Goal: Check status: Check status

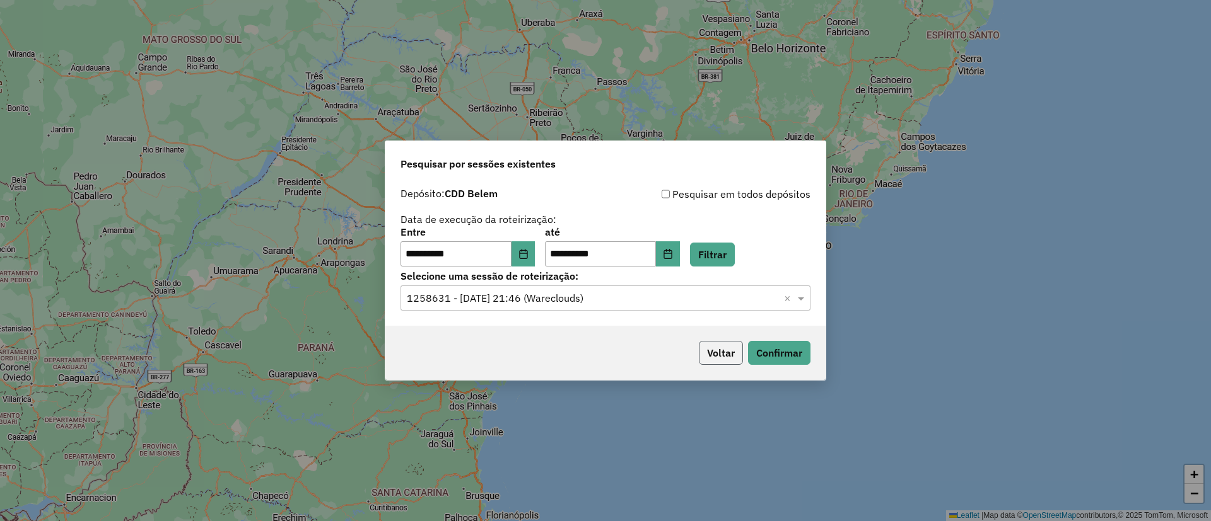
click at [719, 354] on button "Voltar" at bounding box center [721, 353] width 44 height 24
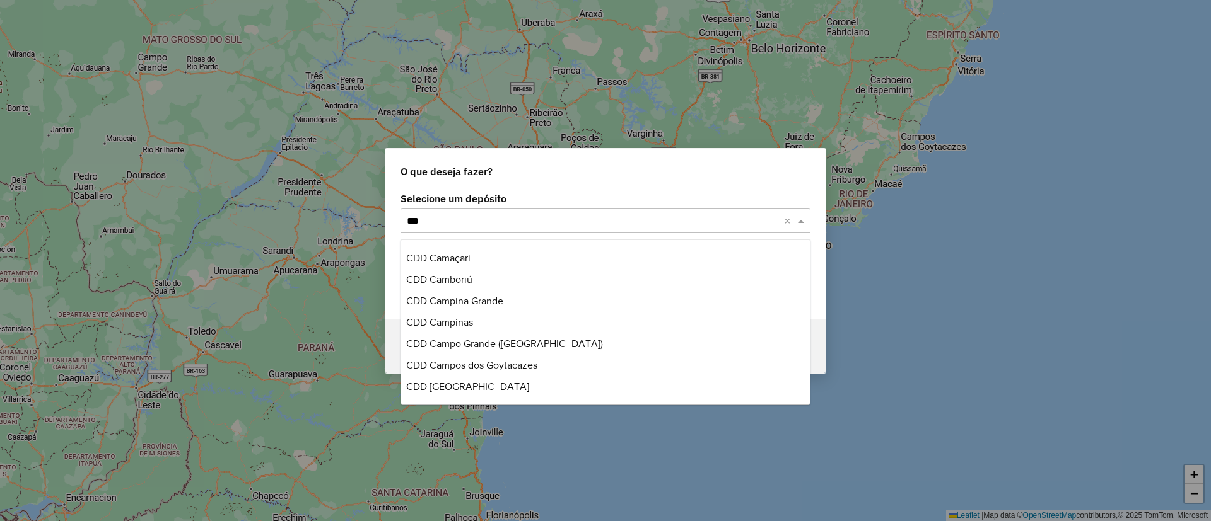
scroll to position [86, 0]
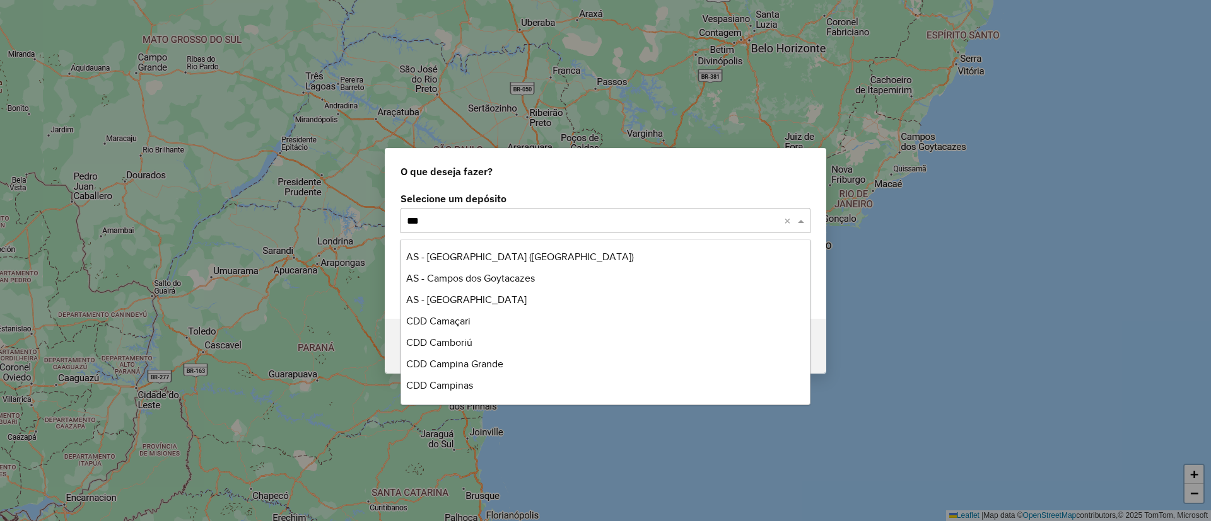
type input "****"
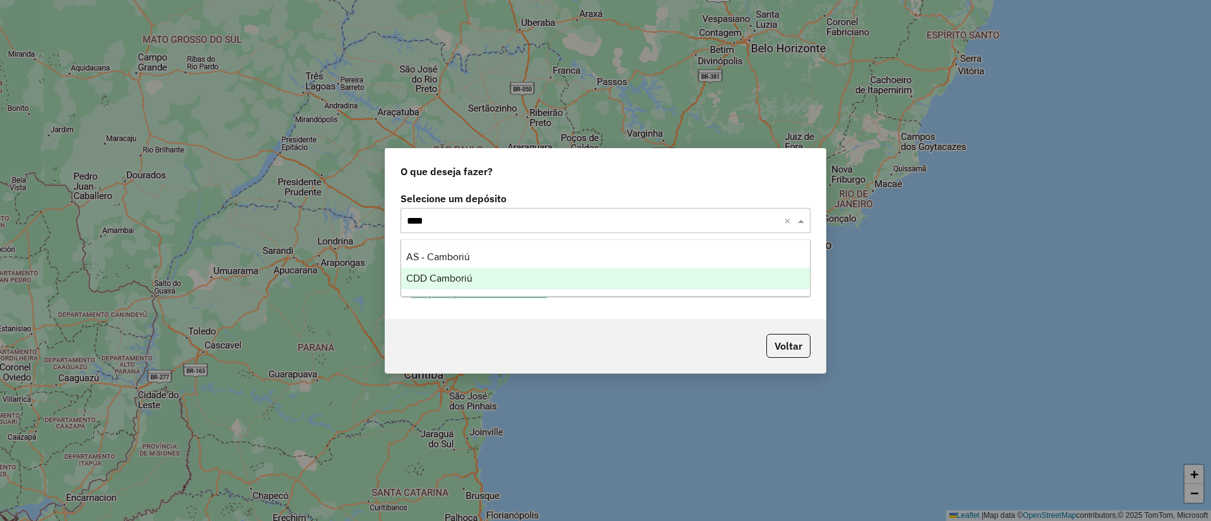
click at [473, 272] on div "CDD Camboriú" at bounding box center [605, 278] width 409 height 21
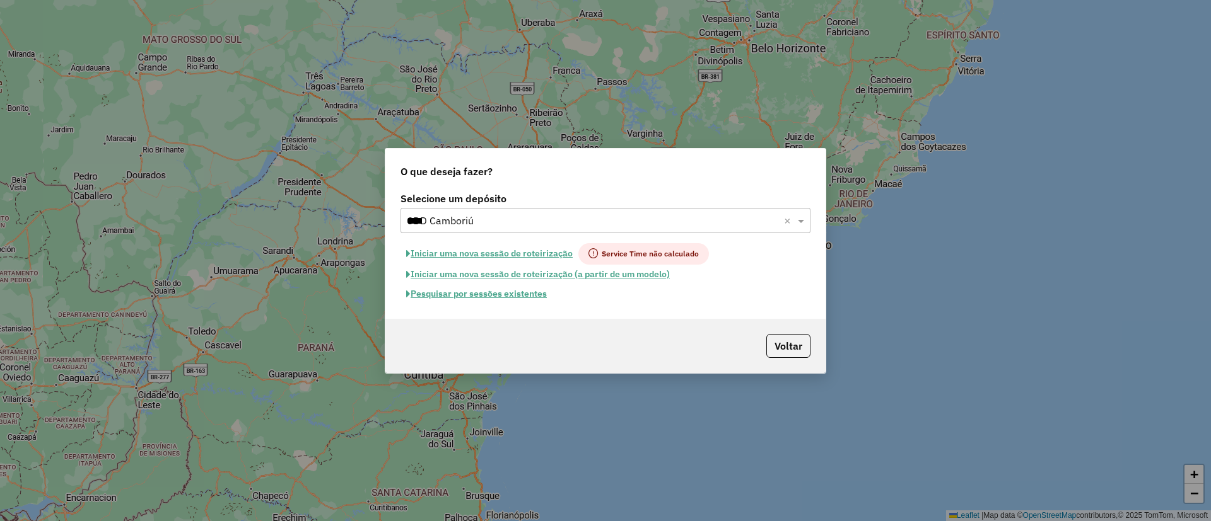
click at [499, 295] on button "Pesquisar por sessões existentes" at bounding box center [476, 294] width 152 height 20
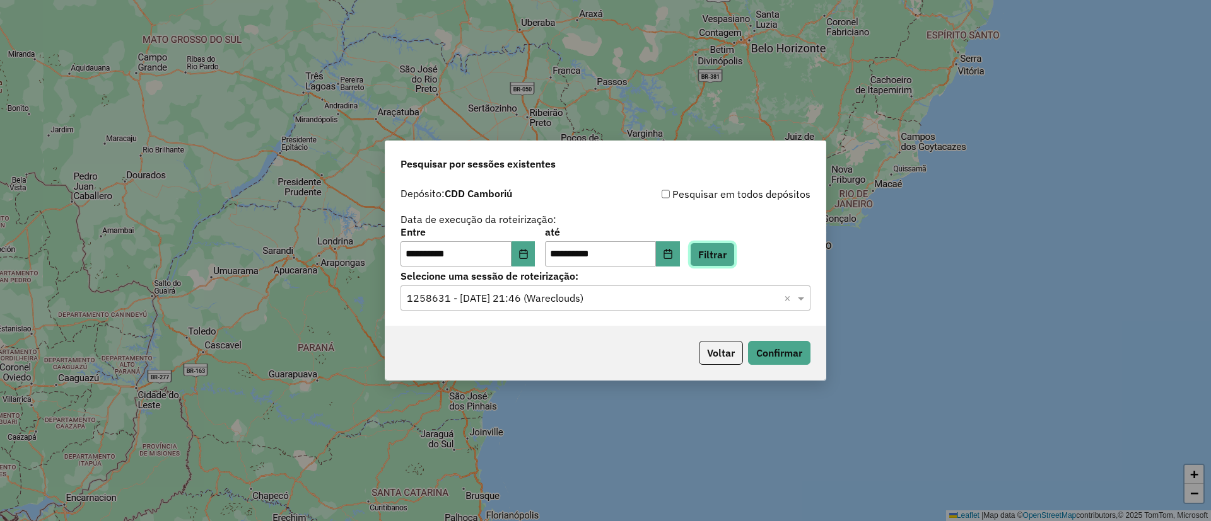
click at [720, 250] on button "Filtrar" at bounding box center [712, 255] width 45 height 24
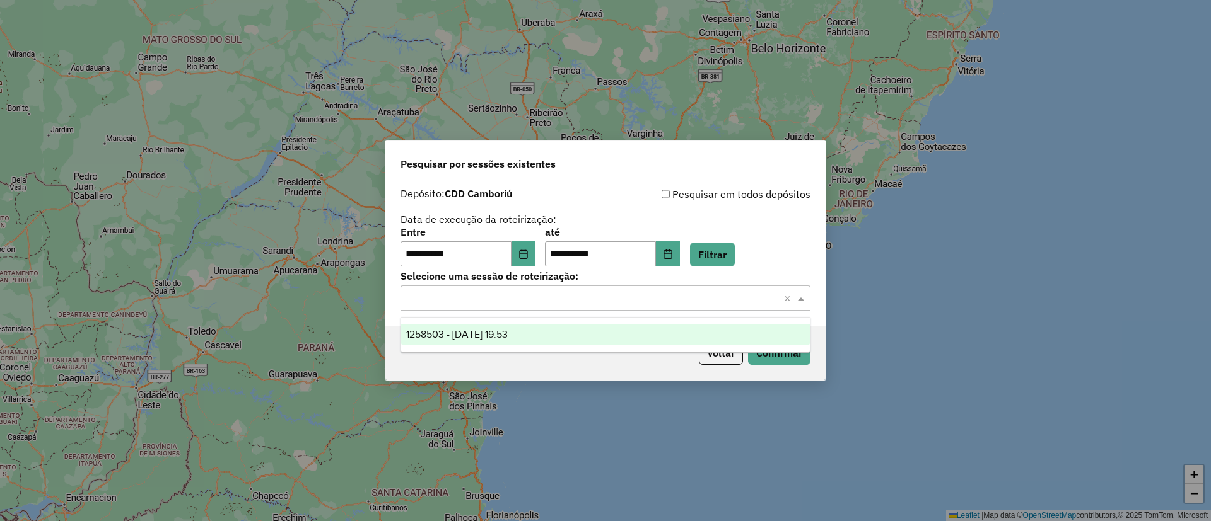
click at [581, 292] on input "text" at bounding box center [593, 298] width 372 height 15
click at [554, 332] on div "1258503 - 03/09/2025 19:53" at bounding box center [605, 334] width 409 height 21
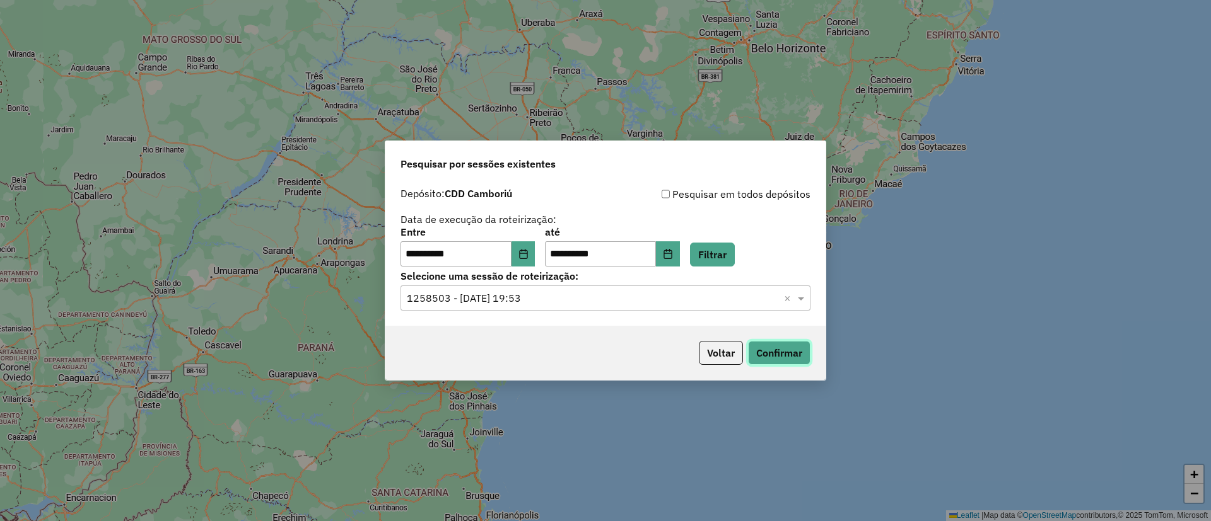
click at [771, 352] on button "Confirmar" at bounding box center [779, 353] width 62 height 24
click at [527, 253] on icon "Choose Date" at bounding box center [523, 254] width 8 height 10
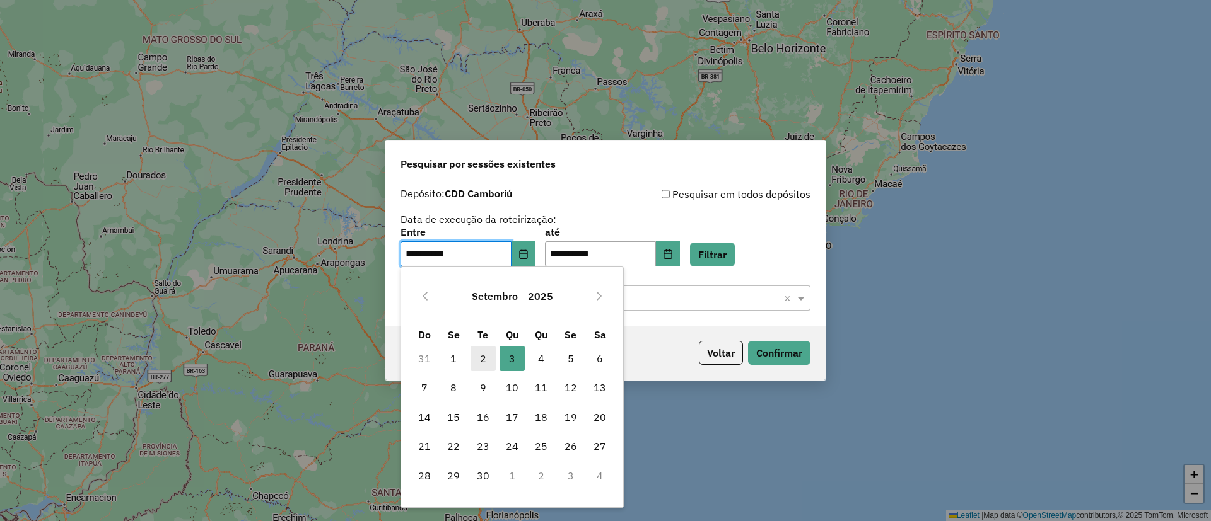
click at [482, 354] on span "2" at bounding box center [482, 358] width 25 height 25
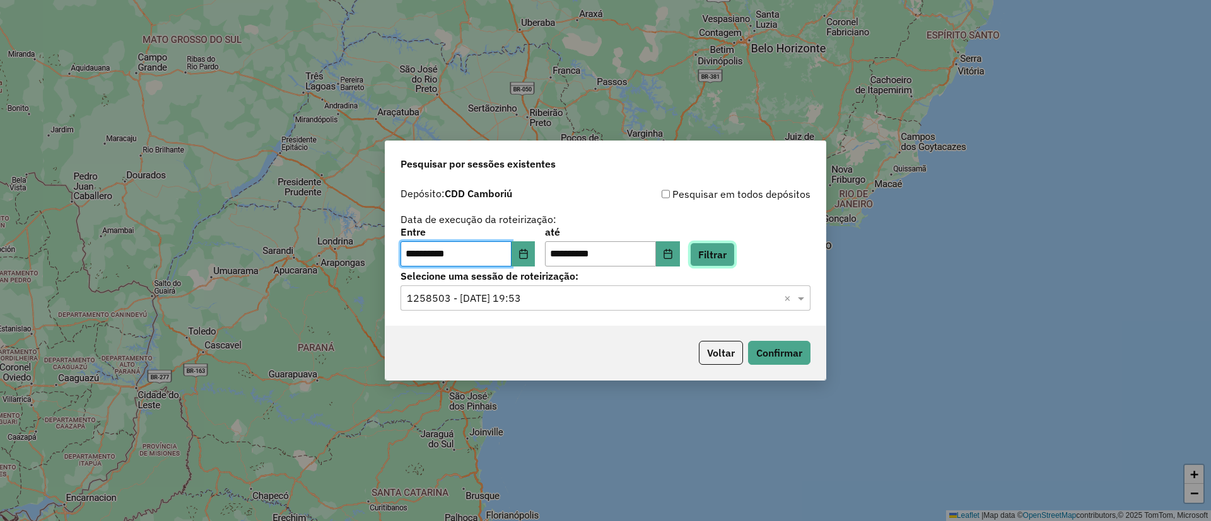
click at [728, 253] on button "Filtrar" at bounding box center [712, 255] width 45 height 24
click at [530, 301] on input "text" at bounding box center [593, 298] width 372 height 15
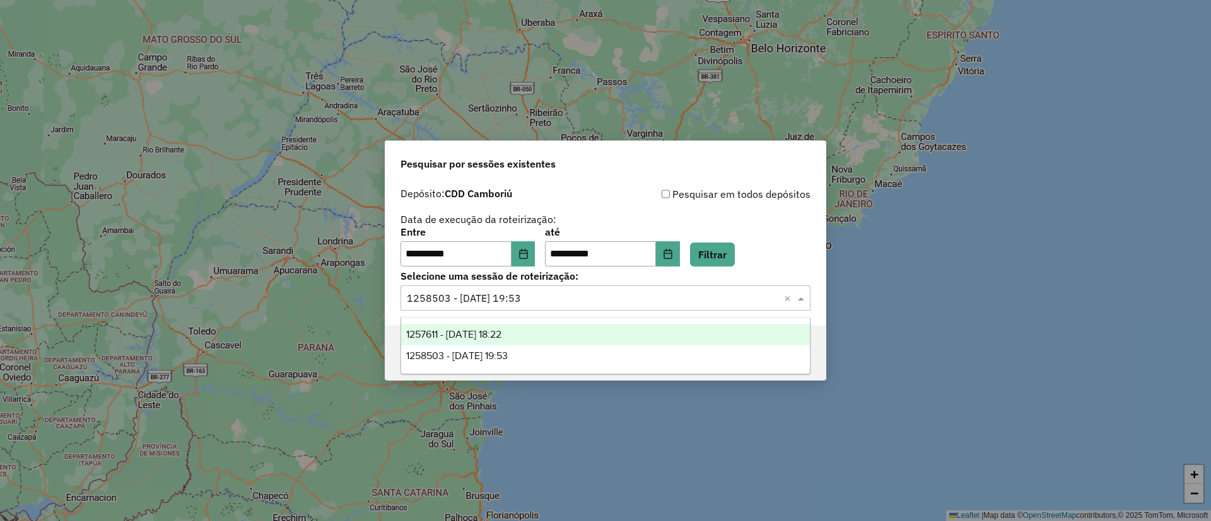
click at [501, 330] on span "1257611 - 02/09/2025 18:22" at bounding box center [453, 334] width 95 height 11
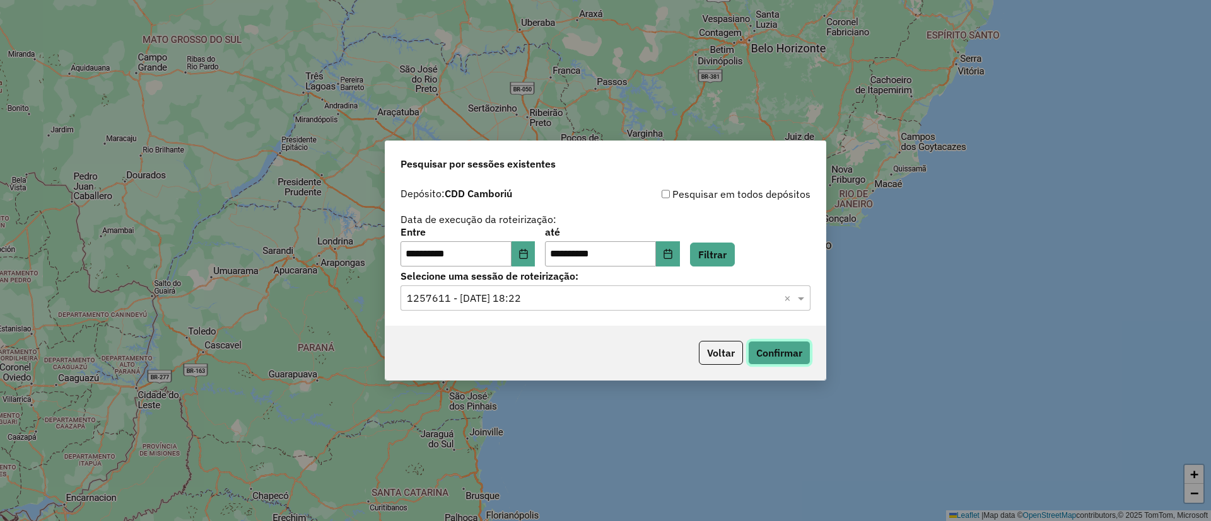
click at [779, 349] on button "Confirmar" at bounding box center [779, 353] width 62 height 24
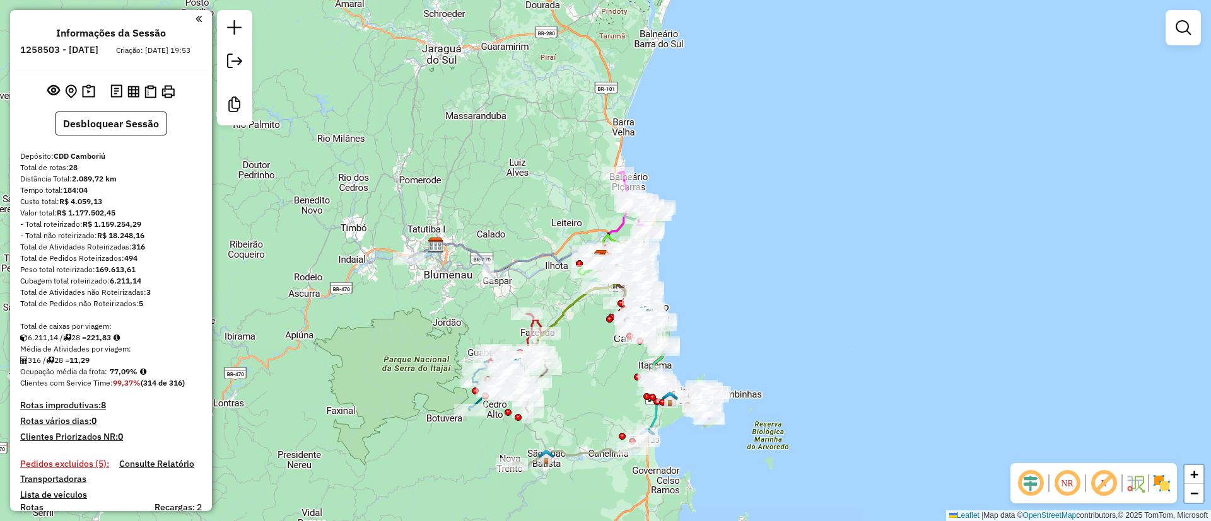
click at [1102, 487] on em at bounding box center [1103, 484] width 30 height 30
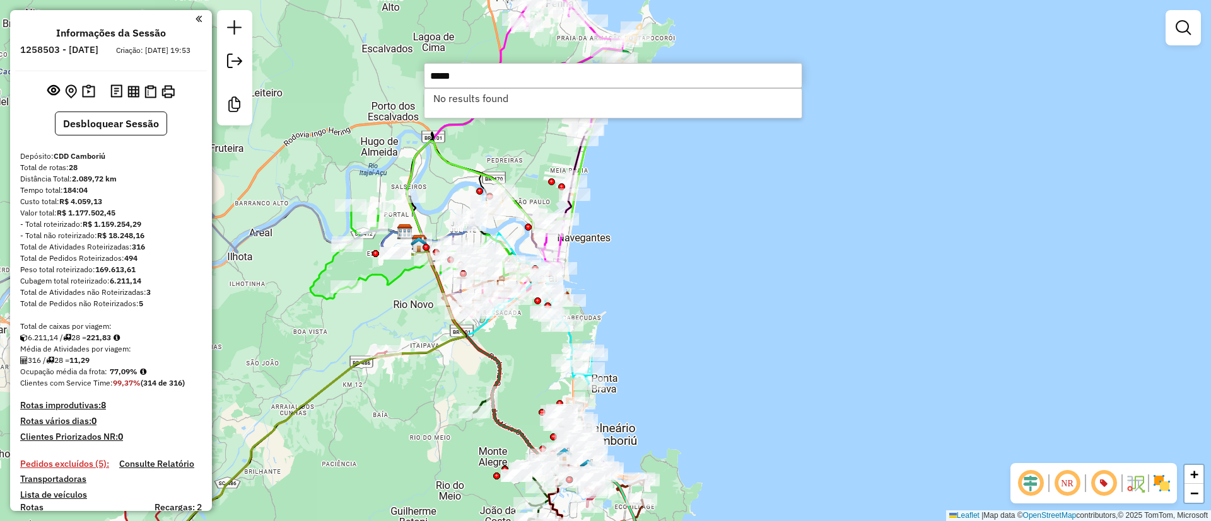
type input "*****"
click at [629, 258] on div "Janela de atendimento Grade de atendimento Capacidade Transportadoras Veículos …" at bounding box center [605, 260] width 1211 height 521
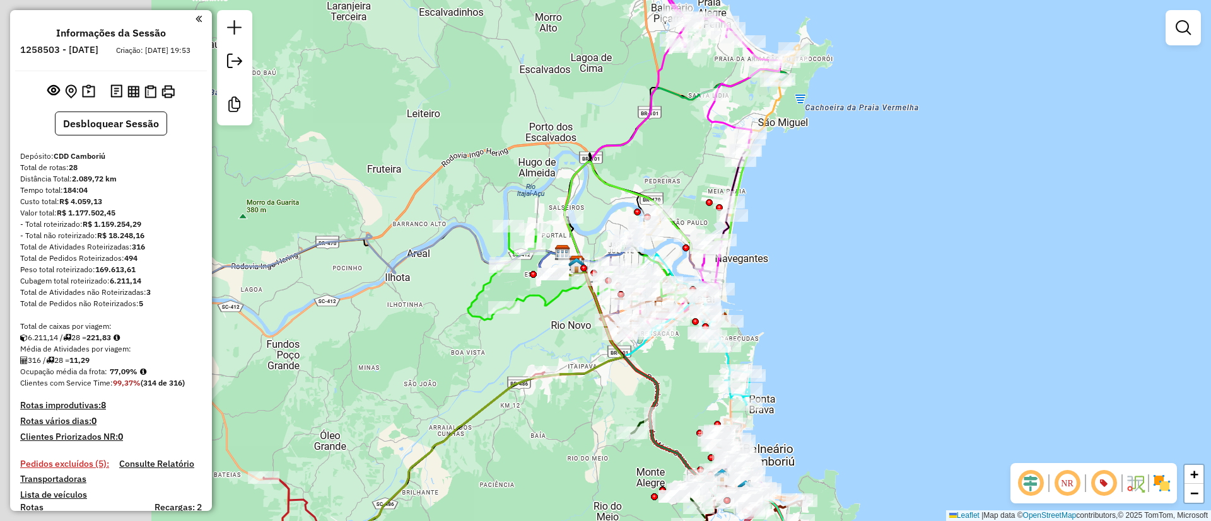
drag, startPoint x: 636, startPoint y: 266, endPoint x: 794, endPoint y: 287, distance: 159.0
click at [794, 287] on div "Janela de atendimento Grade de atendimento Capacidade Transportadoras Veículos …" at bounding box center [605, 260] width 1211 height 521
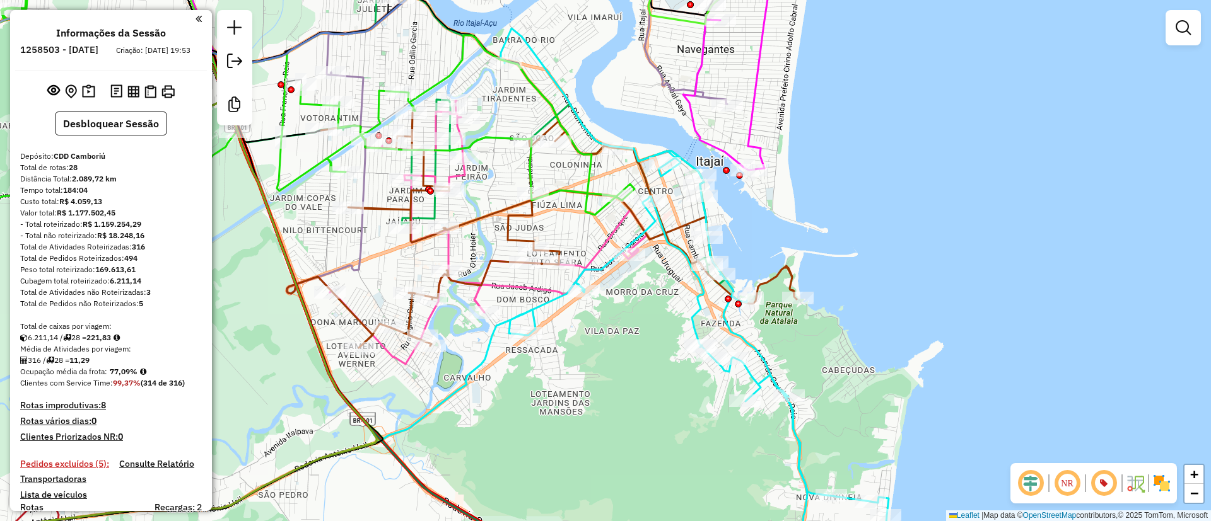
click at [1165, 484] on img at bounding box center [1161, 484] width 20 height 20
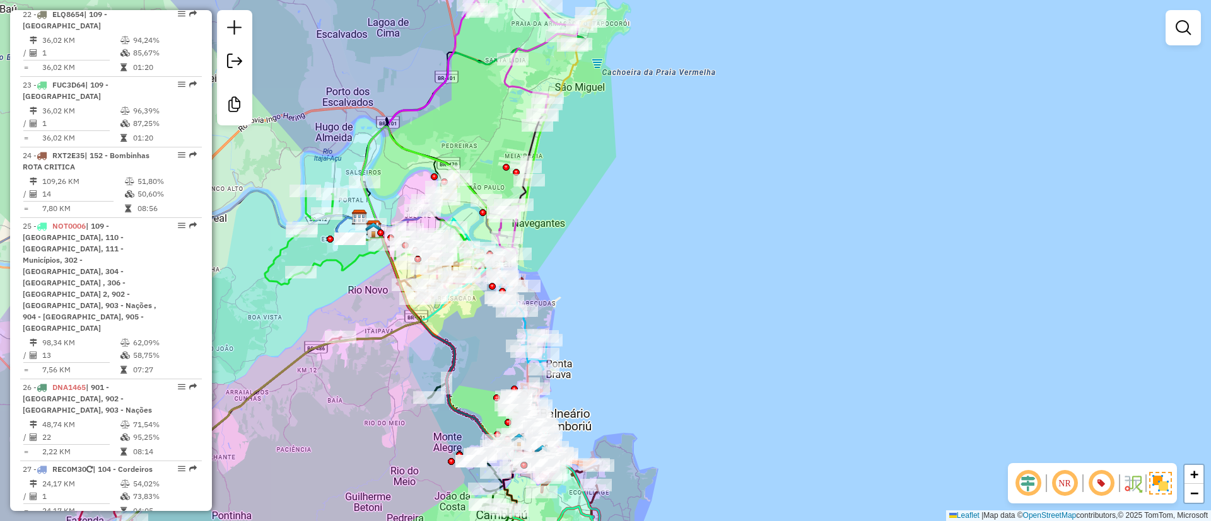
scroll to position [2175, 0]
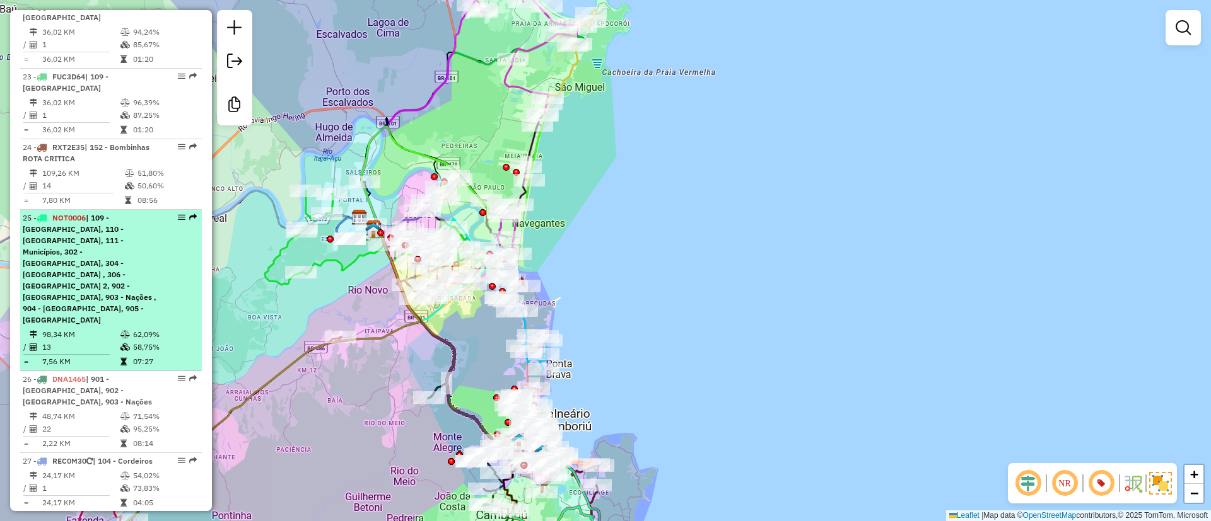
click at [74, 214] on span "| 109 - Monte Alegre, 110 - Camboriú, 111 - Municípios, 302 - Morretes, 304 - M…" at bounding box center [90, 269] width 134 height 112
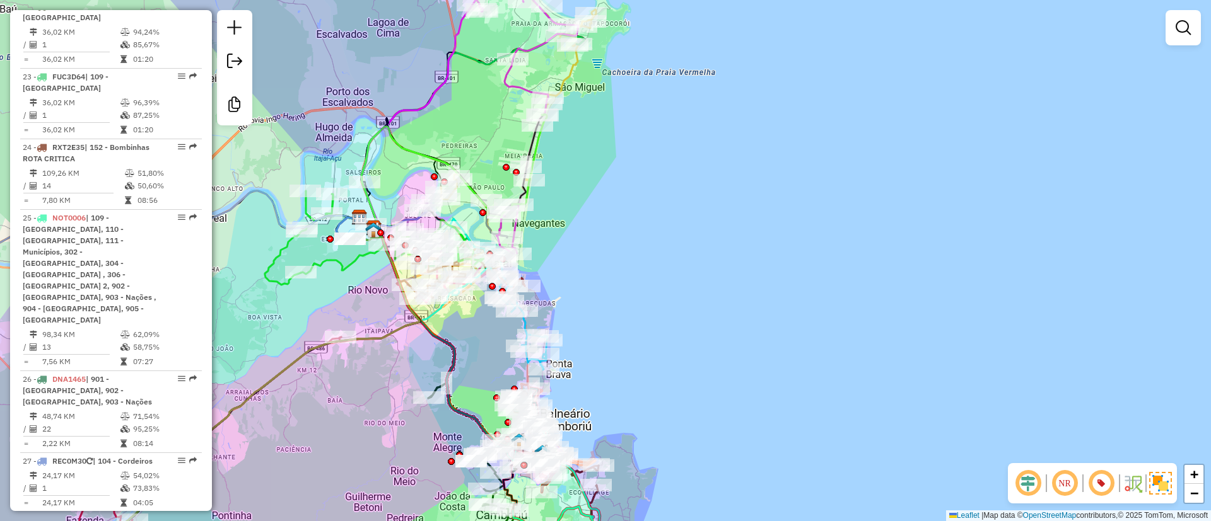
select select "**********"
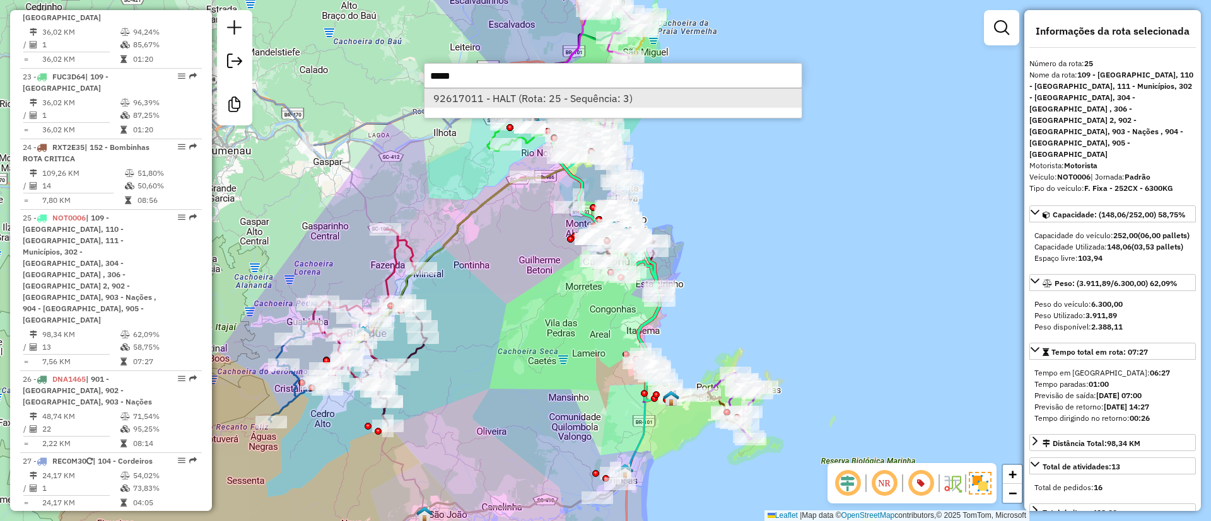
type input "*****"
click at [520, 100] on li "92617011 - HALT (Rota: 25 - Sequência: 3)" at bounding box center [612, 98] width 377 height 19
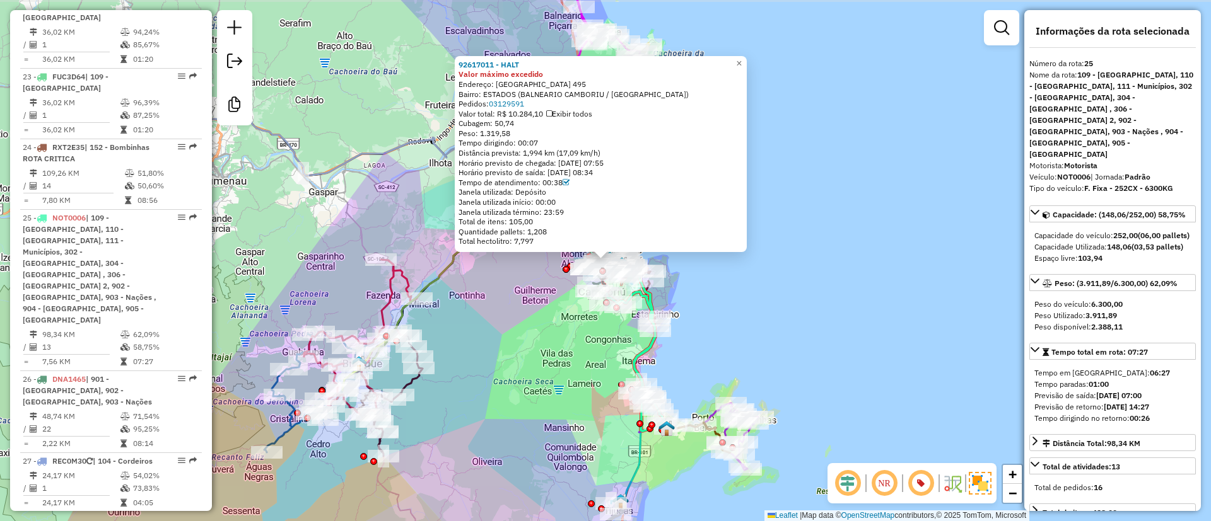
scroll to position [2330, 0]
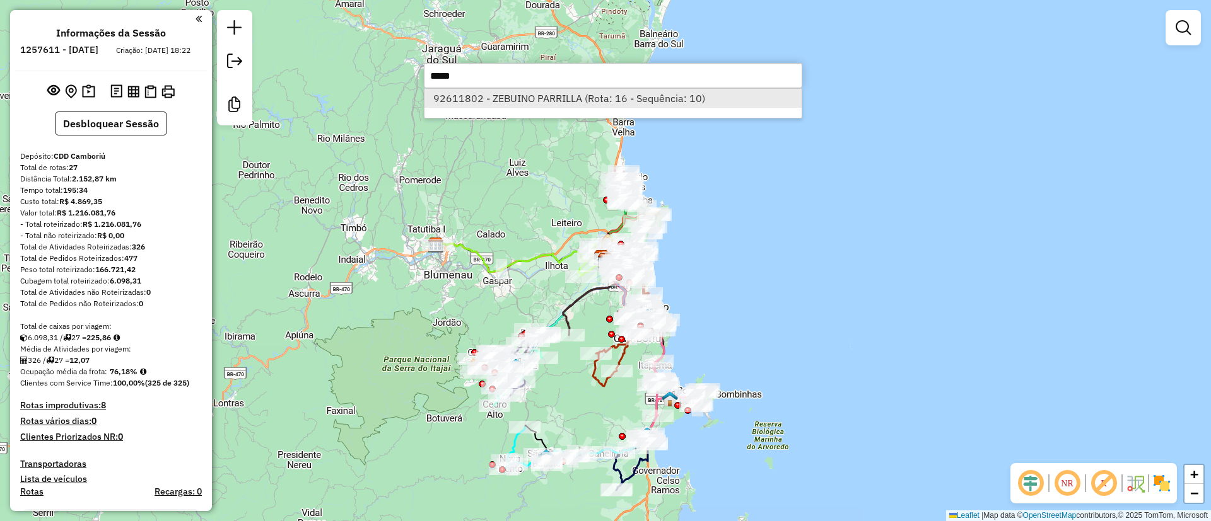
type input "*****"
click at [537, 96] on li "92611802 - ZEBUINO PARRILLA (Rota: 16 - Sequência: 10)" at bounding box center [612, 98] width 377 height 19
select select "**********"
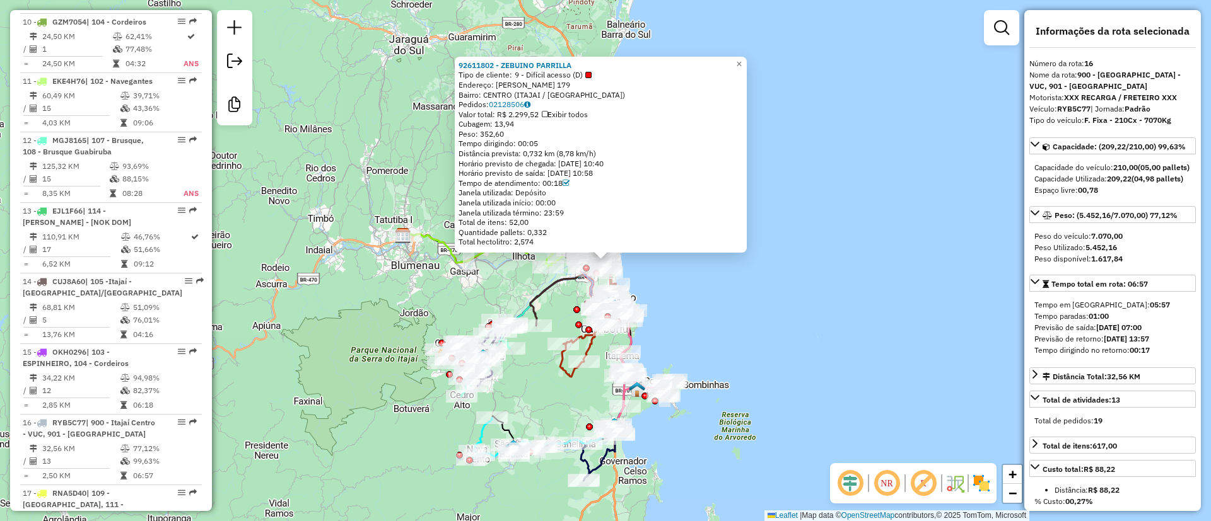
scroll to position [1622, 0]
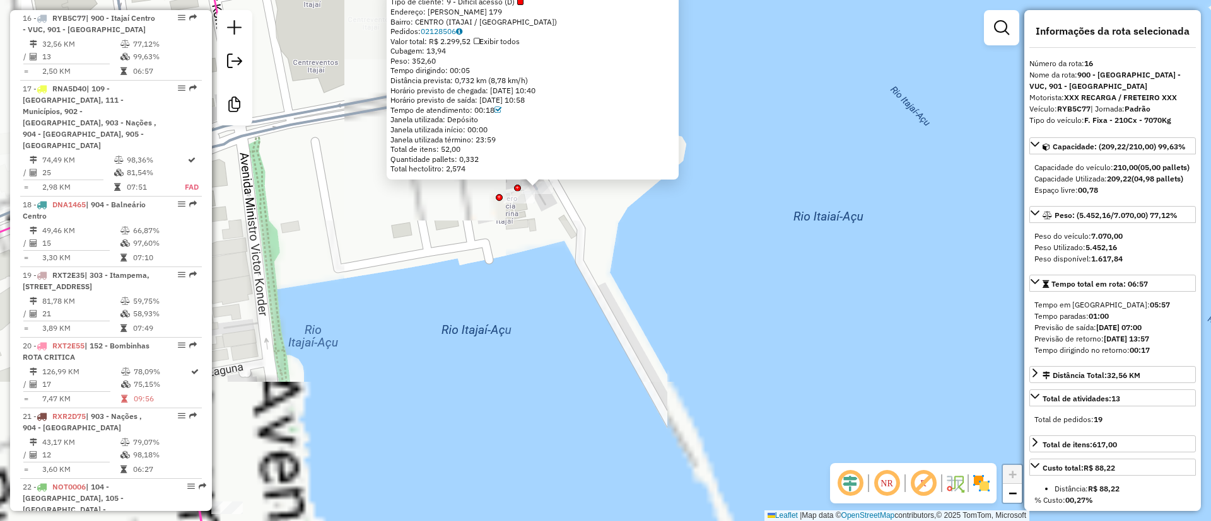
click at [590, 221] on div "92611802 - ZEBUINO PARRILLA Tipo de cliente: 9 - Difícil acesso (D) Endereço: […" at bounding box center [605, 260] width 1211 height 521
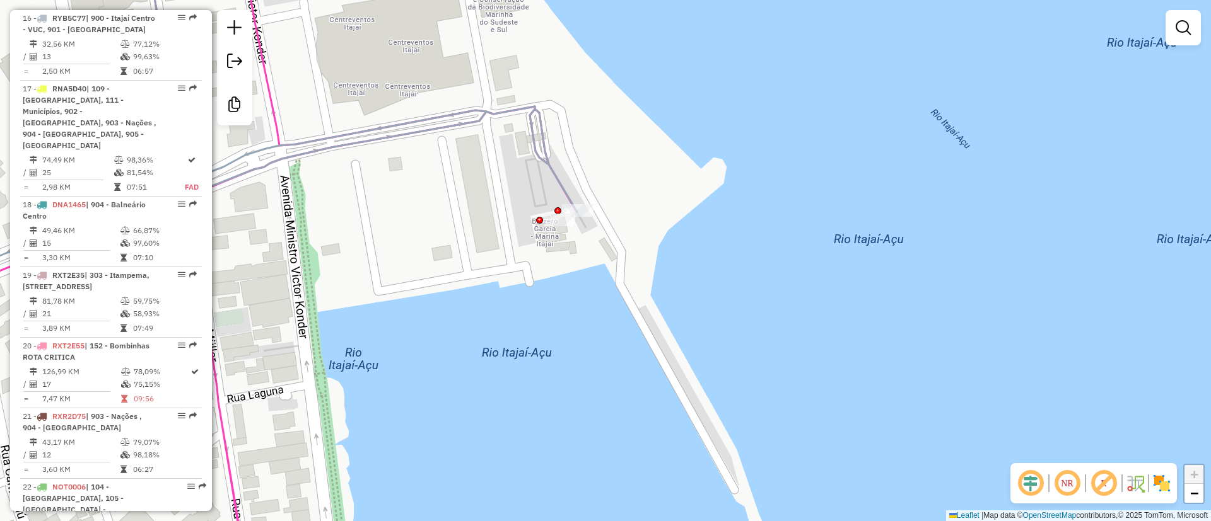
click at [1102, 490] on em at bounding box center [1103, 484] width 30 height 30
select select "**********"
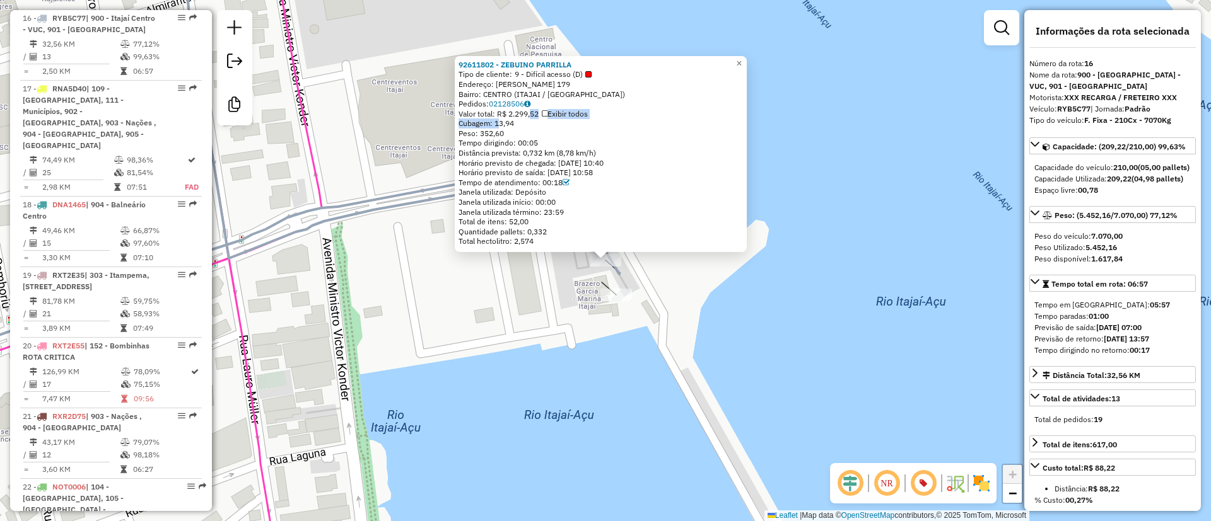
drag, startPoint x: 499, startPoint y: 120, endPoint x: 532, endPoint y: 117, distance: 33.0
click at [532, 117] on div "92611802 - ZEBUINO PARRILLA Tipo de cliente: 9 - Difícil acesso (D) Endereço: […" at bounding box center [600, 153] width 284 height 187
click at [514, 127] on span "Cubagem: 13,94" at bounding box center [485, 123] width 55 height 9
drag, startPoint x: 516, startPoint y: 128, endPoint x: 500, endPoint y: 127, distance: 15.8
click at [500, 127] on div "92611802 - ZEBUINO PARRILLA Tipo de cliente: 9 - Difícil acesso (D) Endereço: […" at bounding box center [600, 153] width 284 height 187
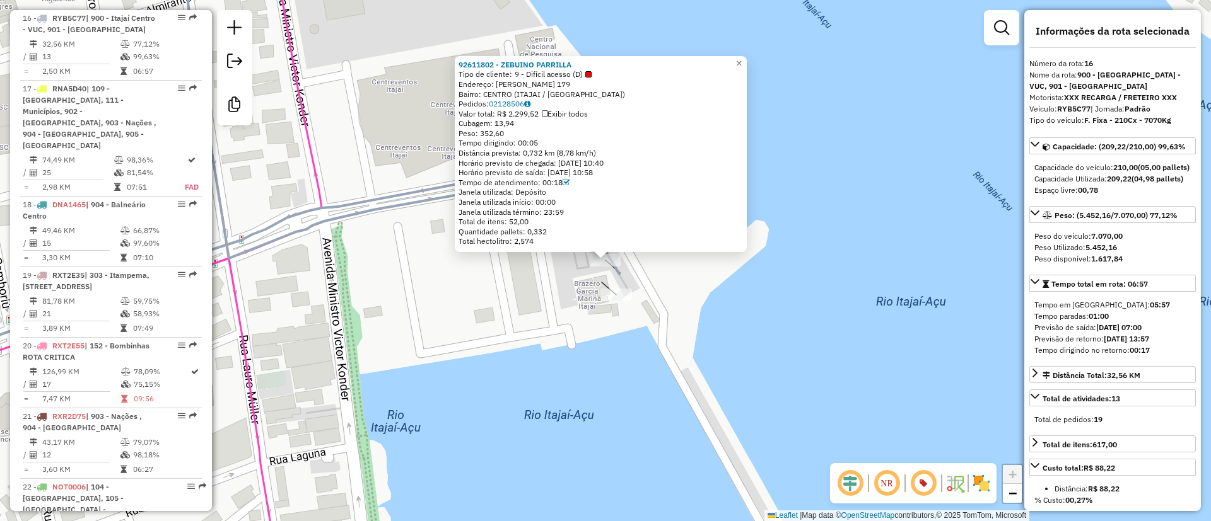
click at [747, 310] on div "92611802 - ZEBUINO PARRILLA Tipo de cliente: 9 - Difícil acesso (D) Endereço: […" at bounding box center [605, 260] width 1211 height 521
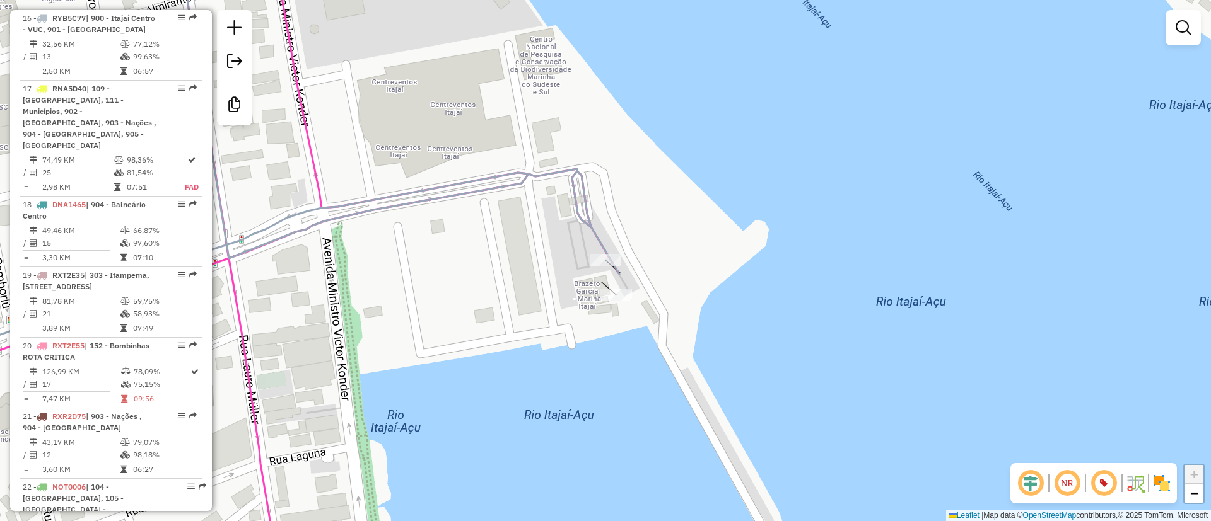
click at [718, 252] on div "Janela de atendimento Grade de atendimento Capacidade Transportadoras Veículos …" at bounding box center [605, 260] width 1211 height 521
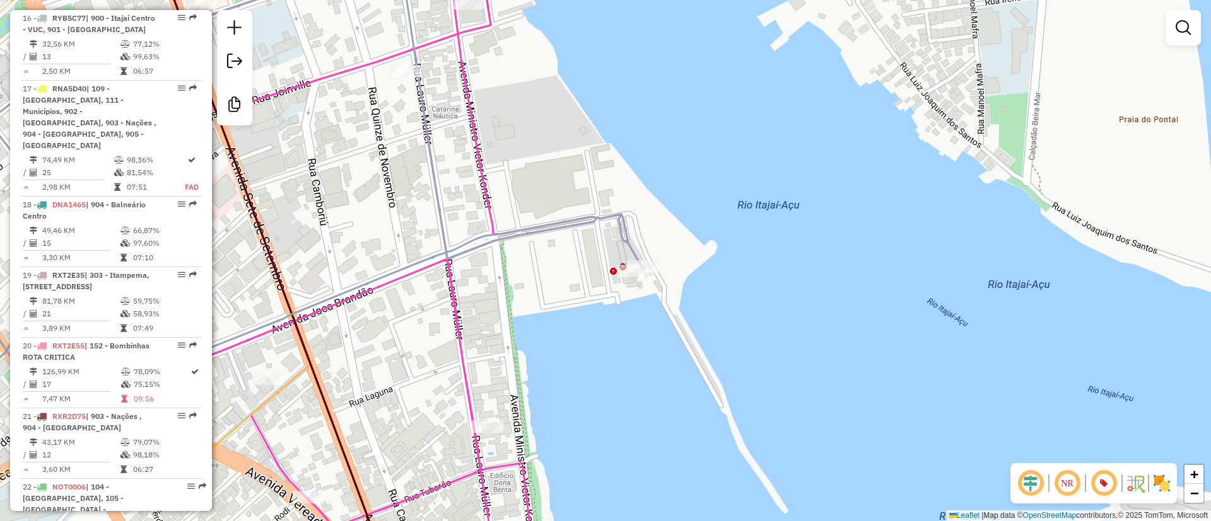
click at [1162, 477] on img at bounding box center [1161, 484] width 20 height 20
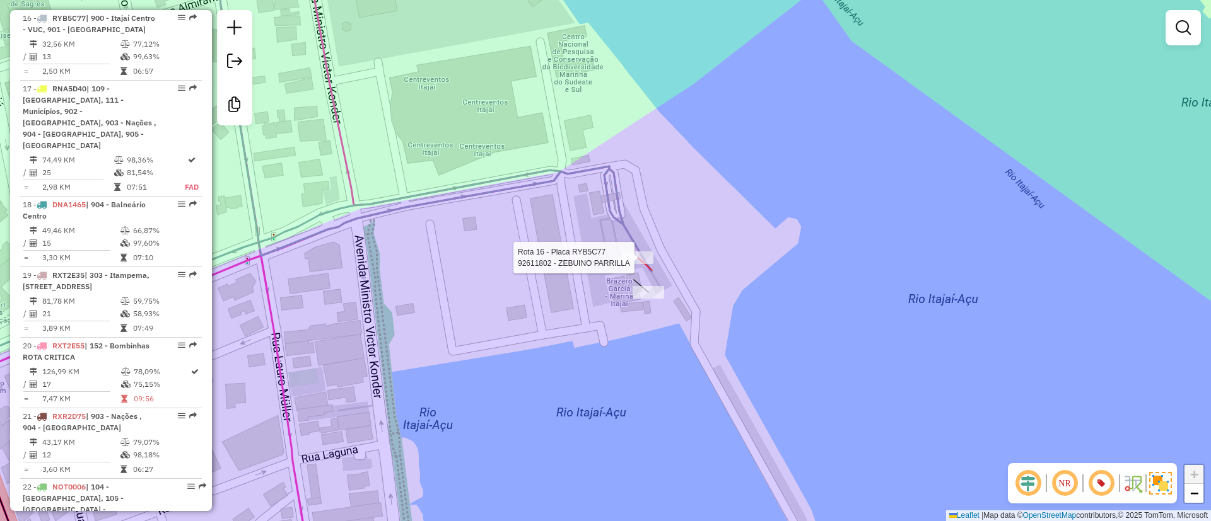
select select "**********"
